Goal: Information Seeking & Learning: Learn about a topic

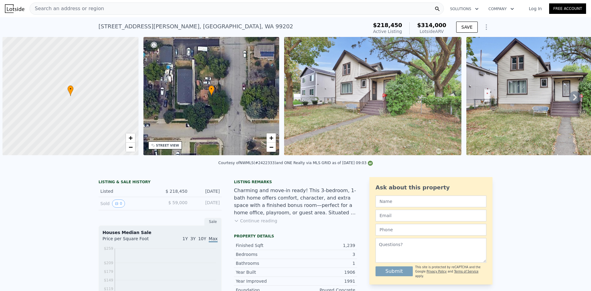
scroll to position [0, 2]
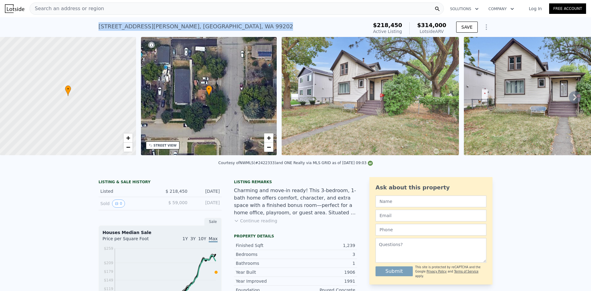
drag, startPoint x: 210, startPoint y: 28, endPoint x: 97, endPoint y: 27, distance: 112.3
click at [98, 27] on div "[STREET_ADDRESS][PERSON_NAME] Active at $218,450 (~ARV $314k )" at bounding box center [231, 28] width 267 height 17
click at [250, 10] on div "Search an address or region" at bounding box center [237, 8] width 414 height 12
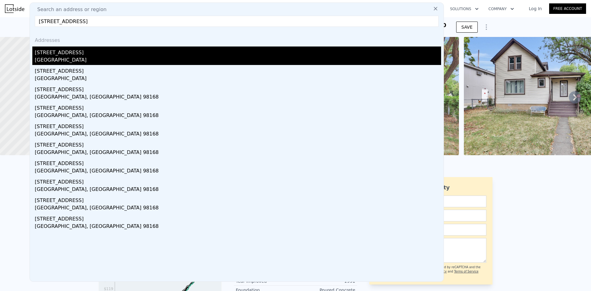
type input "[STREET_ADDRESS]"
click at [173, 52] on div "[STREET_ADDRESS]" at bounding box center [238, 51] width 406 height 10
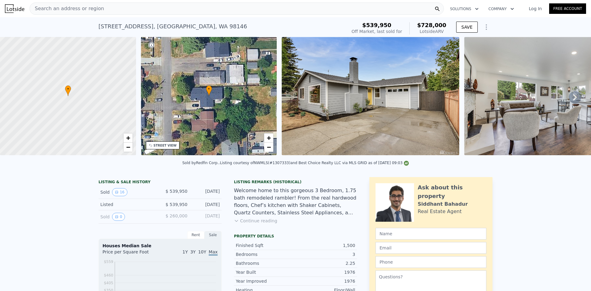
click at [145, 10] on div "Search an address or region" at bounding box center [237, 8] width 414 height 12
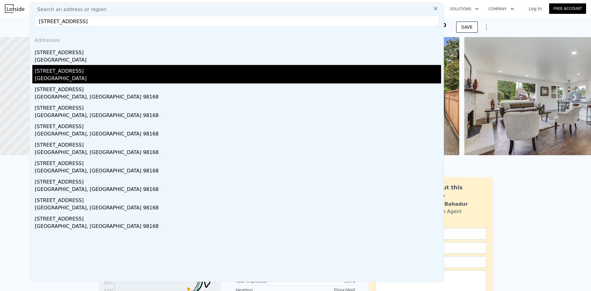
type input "[STREET_ADDRESS]"
click at [112, 74] on div "[STREET_ADDRESS]" at bounding box center [238, 70] width 406 height 10
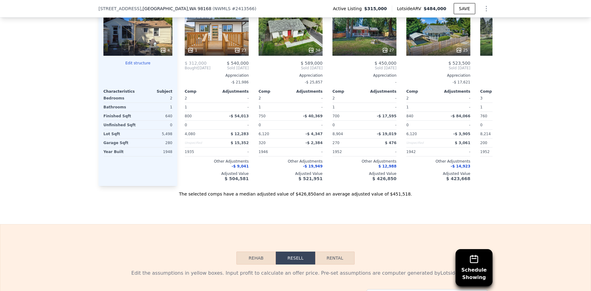
scroll to position [613, 0]
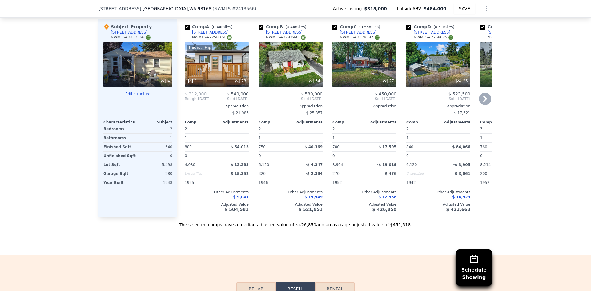
click at [378, 65] on div "27" at bounding box center [364, 64] width 64 height 44
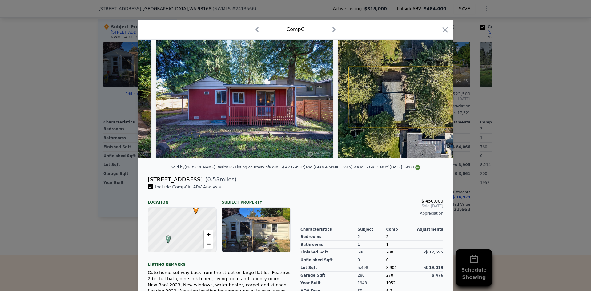
scroll to position [0, 4424]
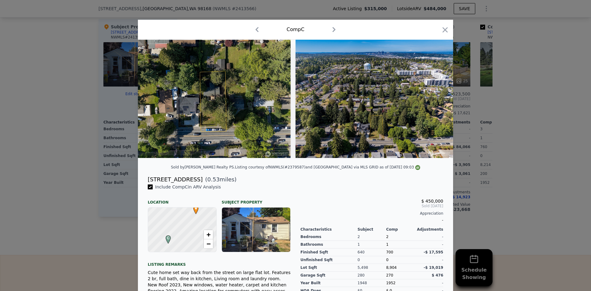
click at [492, 160] on div at bounding box center [295, 145] width 591 height 291
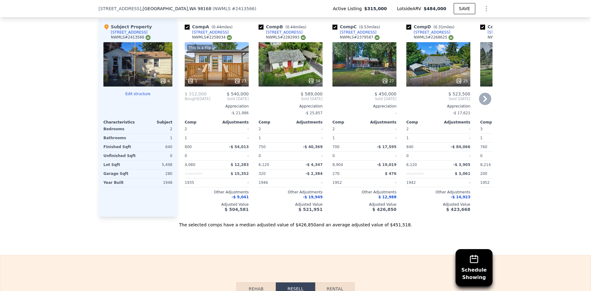
click at [212, 77] on div "This is a Flip 1 23" at bounding box center [217, 64] width 64 height 44
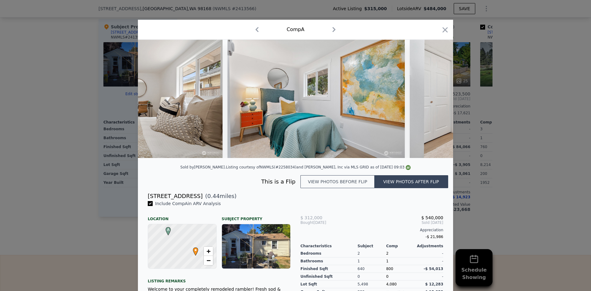
scroll to position [0, 3871]
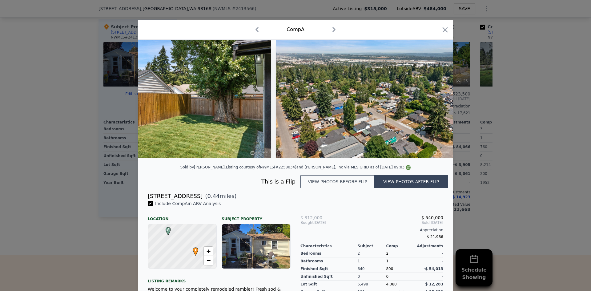
click at [518, 179] on div at bounding box center [295, 145] width 591 height 291
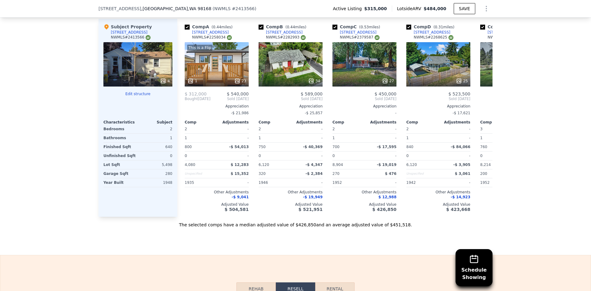
click at [520, 98] on div "Schedule Showing We found 5 sales that match your search Listings provided by N…" at bounding box center [295, 51] width 591 height 353
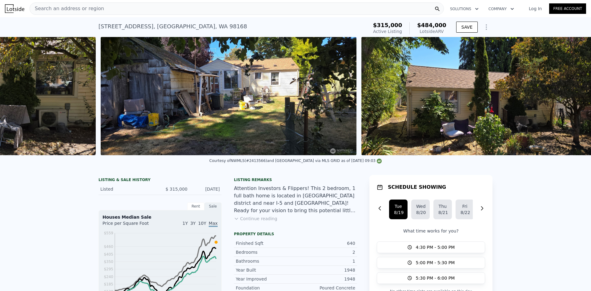
scroll to position [0, 739]
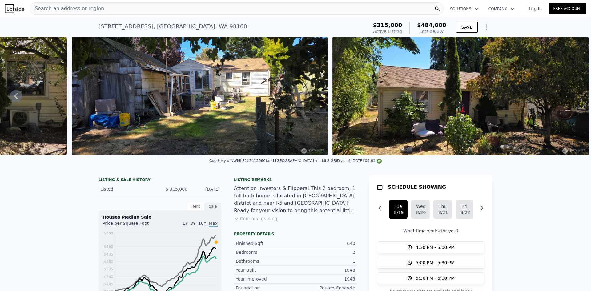
click at [253, 29] on div "[STREET_ADDRESS] Active at $315k (~ARV $484k )" at bounding box center [231, 28] width 267 height 17
